Goal: Information Seeking & Learning: Learn about a topic

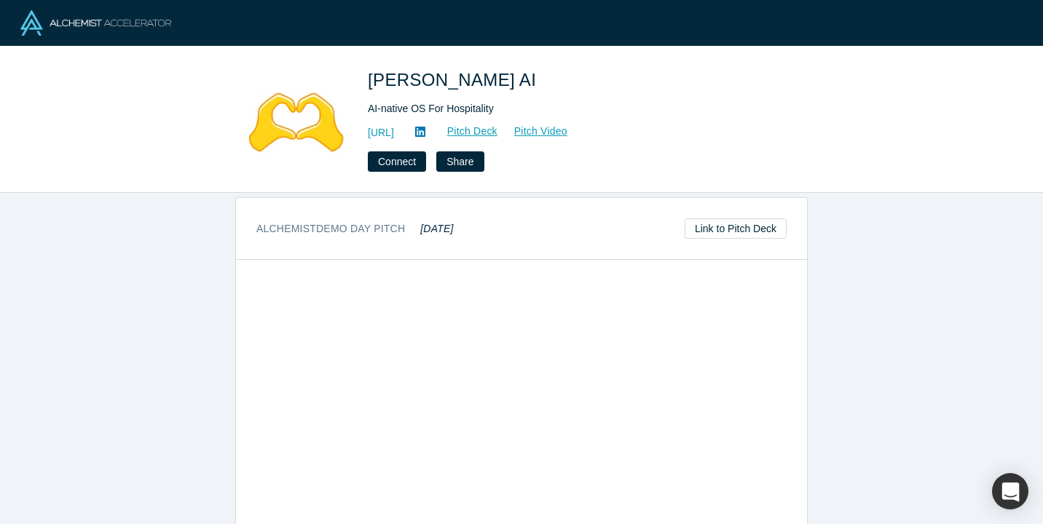
scroll to position [694, 0]
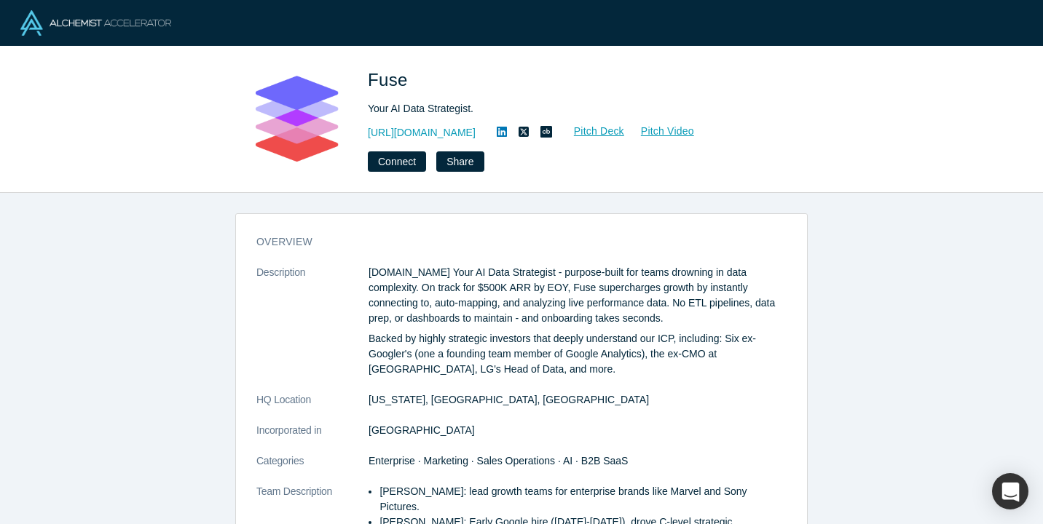
click at [646, 382] on dl "Description [DOMAIN_NAME] Your AI Data Strategist - purpose-built for teams dro…" at bounding box center [521, 481] width 530 height 433
click at [673, 403] on dd "[US_STATE], [GEOGRAPHIC_DATA], [GEOGRAPHIC_DATA]" at bounding box center [578, 400] width 418 height 15
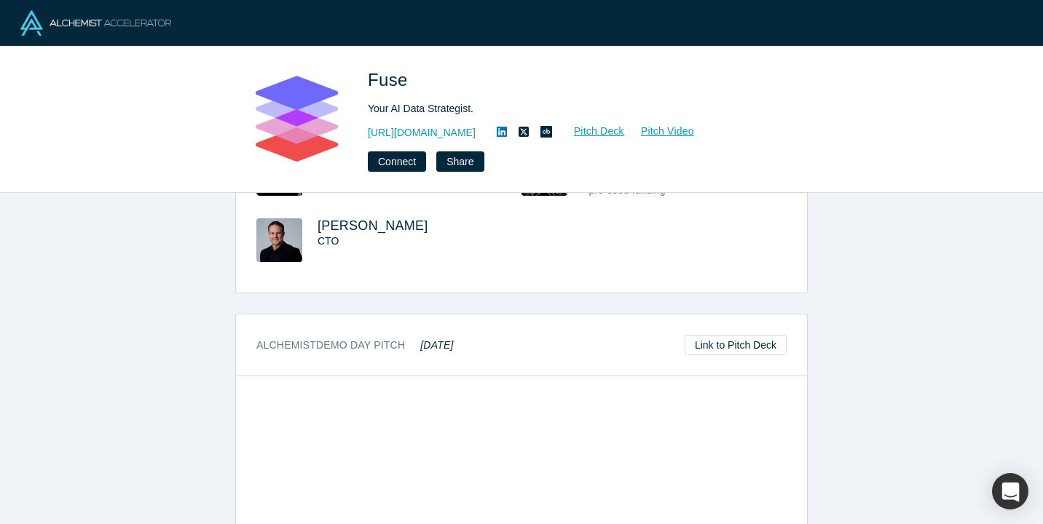
scroll to position [809, 0]
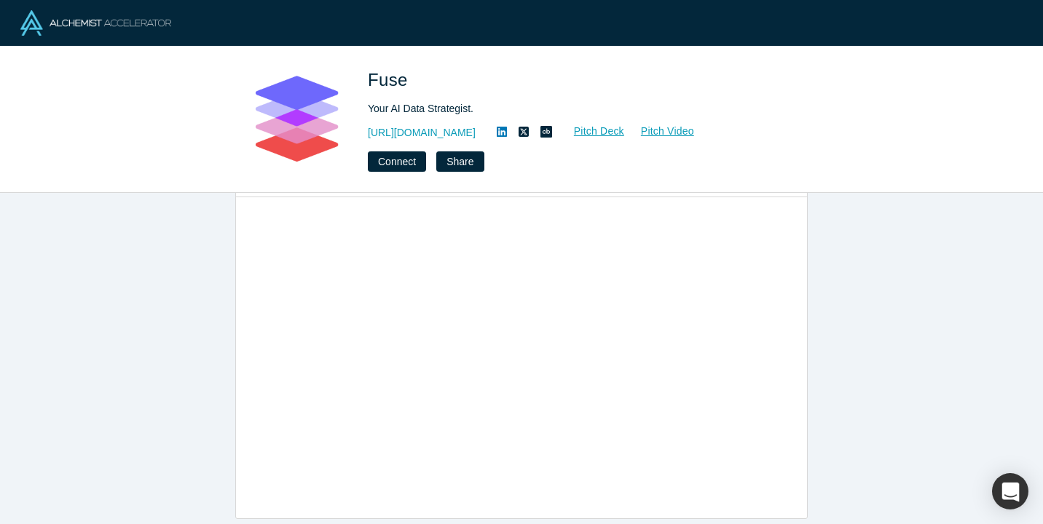
click at [841, 373] on div "overview Description Fuse.is Your AI Data Strategist - purpose-built for teams …" at bounding box center [521, 358] width 1043 height 331
